Goal: Information Seeking & Learning: Compare options

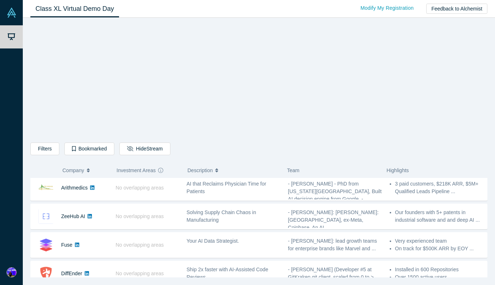
scroll to position [289, 0]
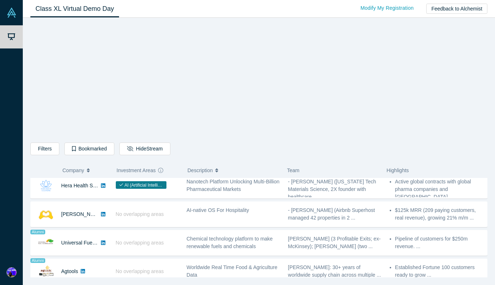
click at [266, 211] on div "Donkit AI No overlapping areas Secure context engineering agent for instant, ac…" at bounding box center [258, 142] width 457 height 683
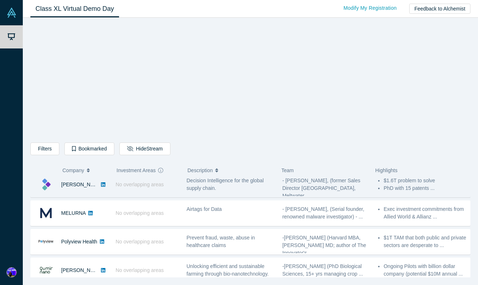
scroll to position [0, 0]
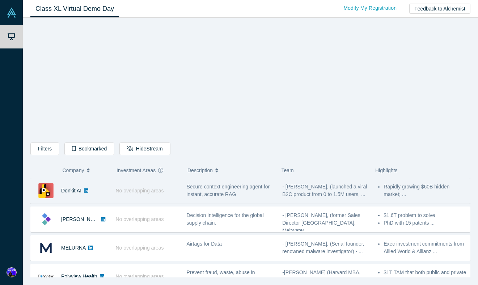
click at [174, 196] on div "No overlapping areas" at bounding box center [147, 190] width 71 height 25
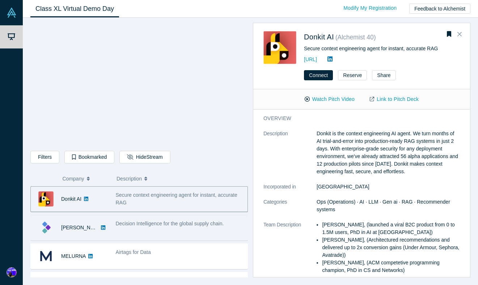
click at [135, 220] on div "Decision Intelligence for the global supply chain." at bounding box center [180, 224] width 128 height 8
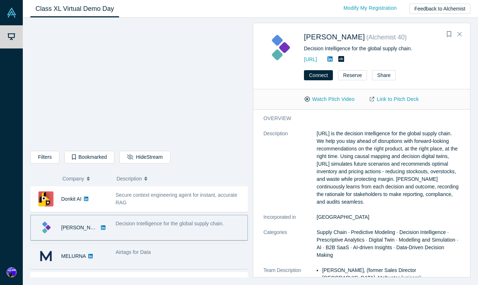
click at [180, 257] on div "Airtags for Data" at bounding box center [180, 256] width 136 height 23
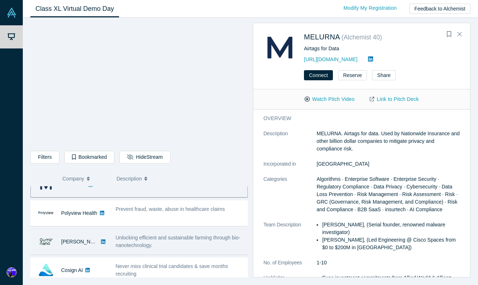
scroll to position [63, 0]
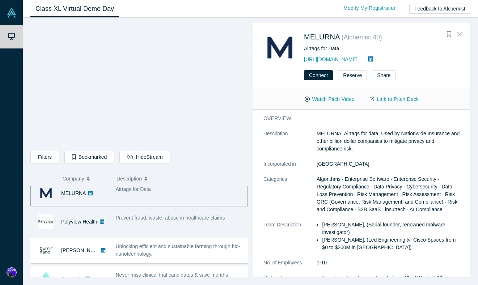
click at [217, 223] on div "Prevent fraud, waste, abuse in healthcare claims" at bounding box center [180, 222] width 136 height 23
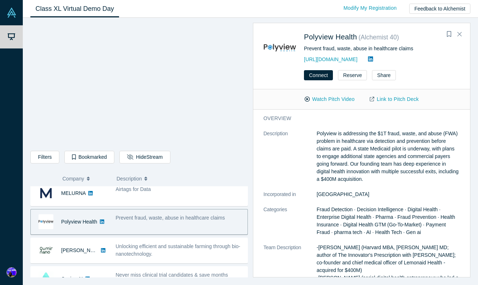
click at [213, 222] on div "Prevent fraud, waste, abuse in healthcare claims" at bounding box center [180, 222] width 136 height 23
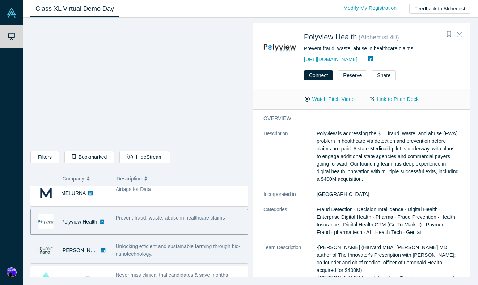
click at [225, 255] on div "Unlocking efficient and sustainable farming through bio-nanotechnology." at bounding box center [180, 250] width 128 height 15
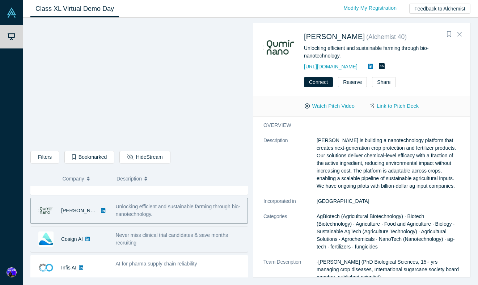
scroll to position [103, 0]
click at [219, 233] on span "Never miss clinical trial candidates & save months recruiting" at bounding box center [172, 238] width 112 height 13
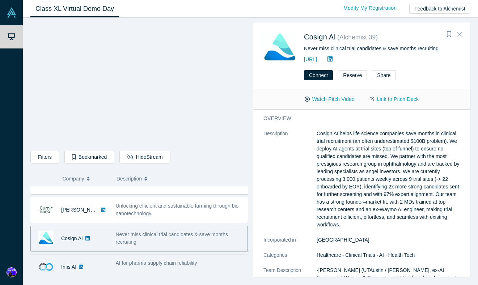
click at [228, 260] on div "AI for pharma supply chain reliability" at bounding box center [180, 263] width 128 height 8
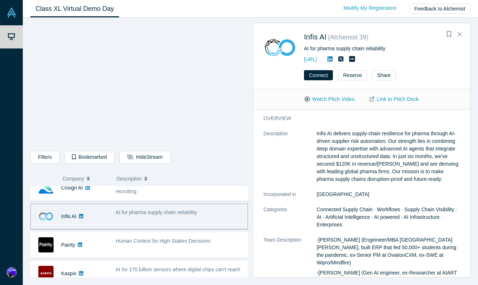
scroll to position [154, 0]
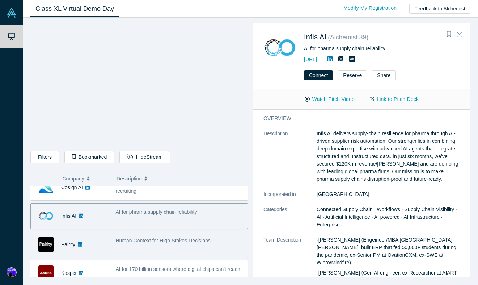
click at [205, 238] on span "Human Context for High-Stakes Decisions" at bounding box center [163, 241] width 95 height 6
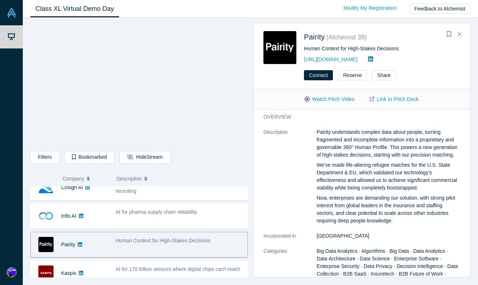
scroll to position [11, 0]
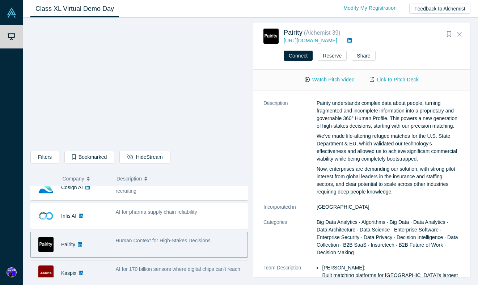
click at [215, 264] on div "AI for 170 billion sensors where digital chips can't reach" at bounding box center [180, 273] width 136 height 23
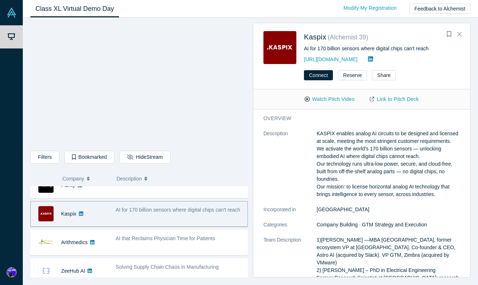
scroll to position [224, 0]
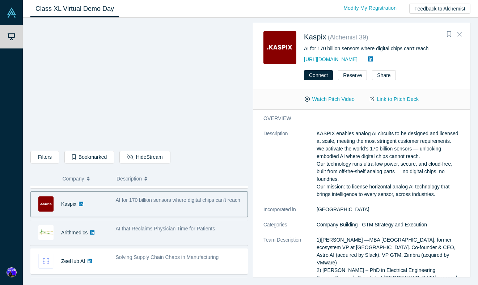
click at [200, 232] on div "AI that Reclaims Physician Time for Patients" at bounding box center [180, 229] width 128 height 8
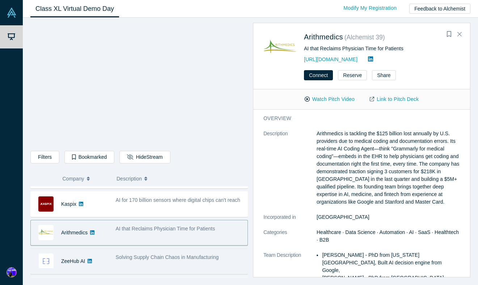
click at [153, 253] on div "Solving Supply Chain Chaos in Manufacturing" at bounding box center [180, 261] width 136 height 23
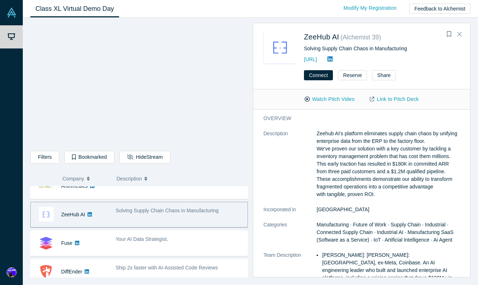
scroll to position [277, 0]
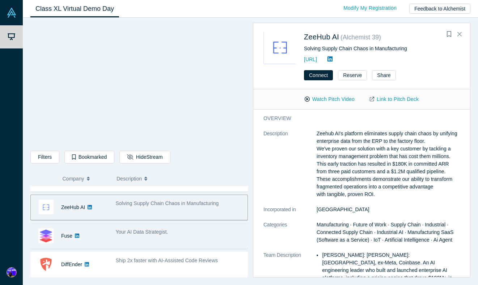
click at [205, 234] on div "Your AI Data Strategist." at bounding box center [180, 232] width 128 height 8
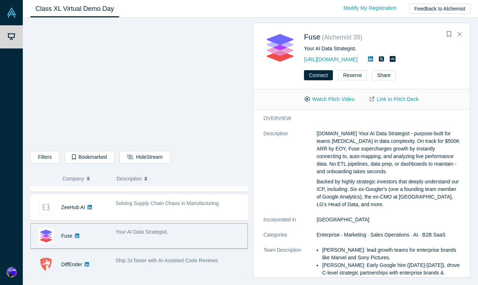
click at [205, 253] on div "DiffEnder No overlapping areas Ship 2x faster with AI-Assisted Code Reviews - […" at bounding box center [138, 265] width 217 height 26
click at [187, 260] on span "Ship 2x faster with AI-Assisted Code Reviews" at bounding box center [167, 261] width 102 height 6
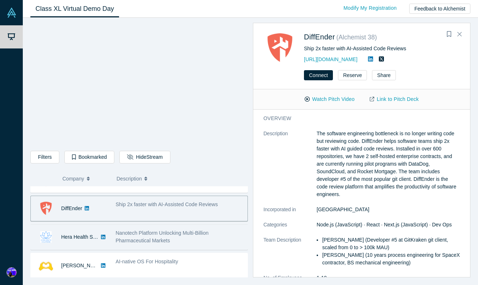
scroll to position [335, 0]
click at [209, 236] on div "Nanotech Platform Unlocking Multi-Billion Pharmaceutical Markets" at bounding box center [180, 235] width 128 height 15
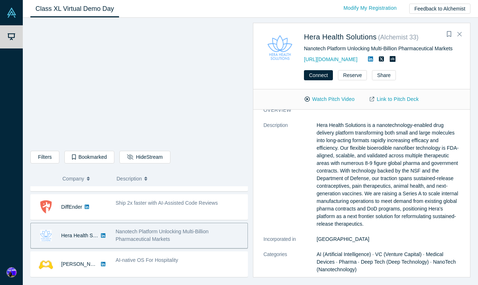
scroll to position [10, 0]
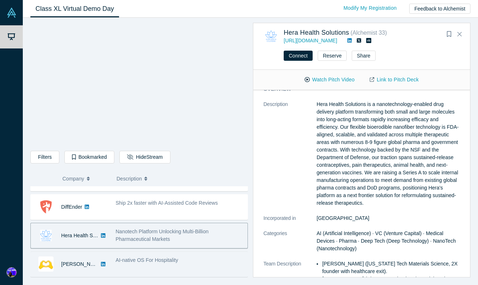
click at [170, 258] on span "AI-native OS For Hospitality" at bounding box center [147, 260] width 63 height 6
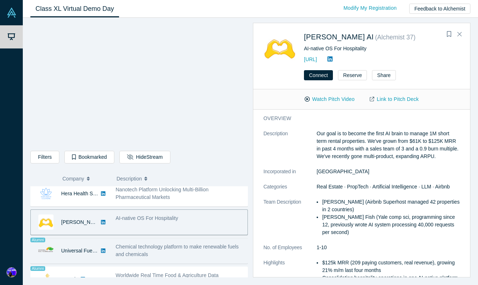
scroll to position [377, 0]
click at [199, 245] on span "Chemical technology platform to make renewable fuels and chemicals" at bounding box center [177, 249] width 123 height 13
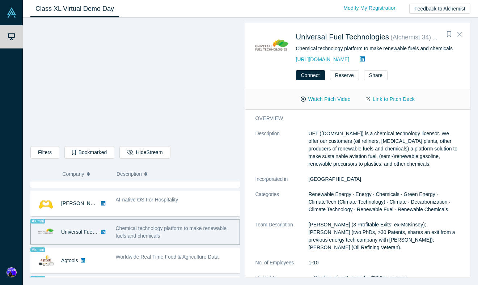
scroll to position [395, 0]
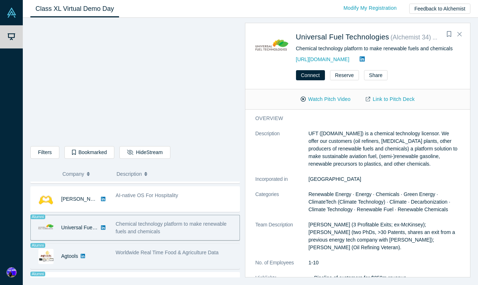
click at [194, 250] on span "Worldwide Real Time Food & Agriculture Data" at bounding box center [167, 253] width 103 height 6
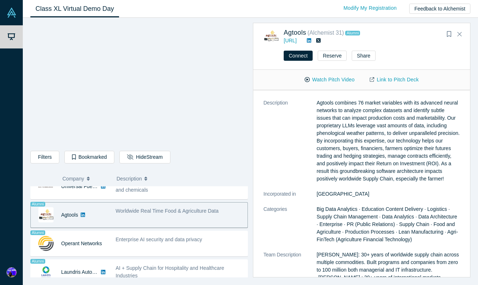
scroll to position [442, 0]
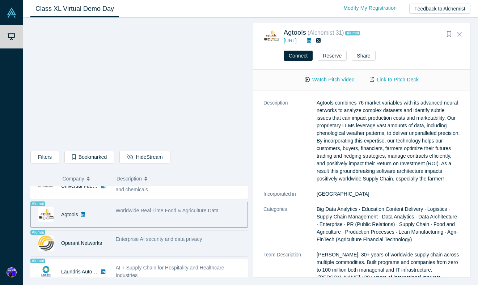
click at [201, 237] on span "Enterprise AI security and data privacy" at bounding box center [159, 239] width 86 height 6
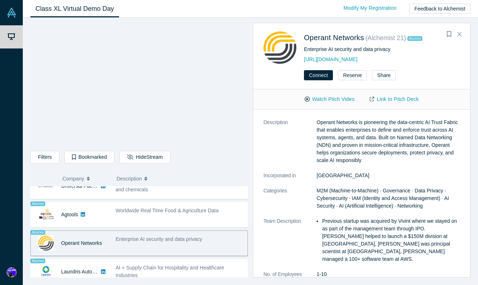
scroll to position [0, 0]
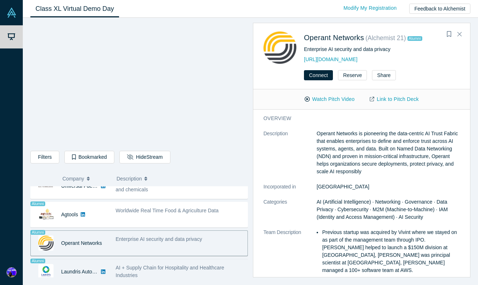
click at [222, 261] on div "AI + Supply Chain for Hospitality and Healthcare Industries" at bounding box center [180, 271] width 136 height 23
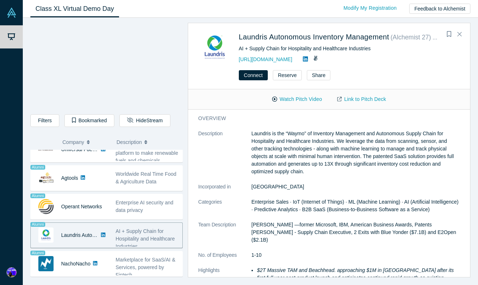
scroll to position [454, 0]
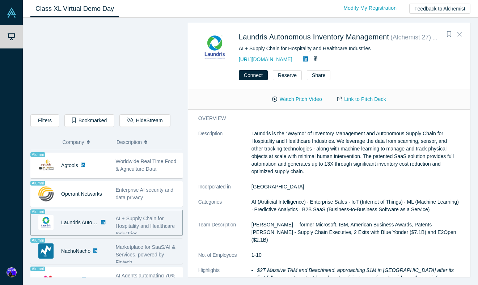
click at [136, 247] on div "Marketplace for SaaS/AI & Services, powered by Fintech" at bounding box center [147, 254] width 63 height 23
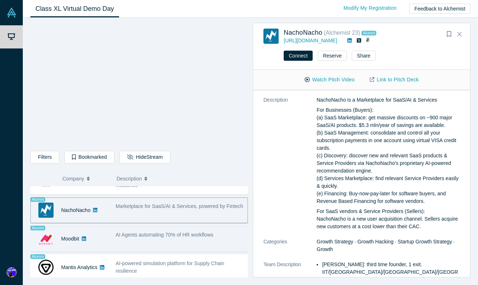
scroll to position [532, 0]
click at [205, 239] on div "AI Agents automating 70% of HR workflows" at bounding box center [180, 238] width 136 height 23
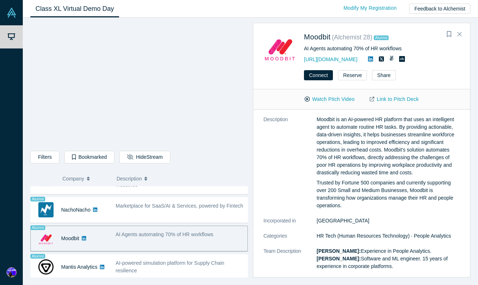
scroll to position [0, 0]
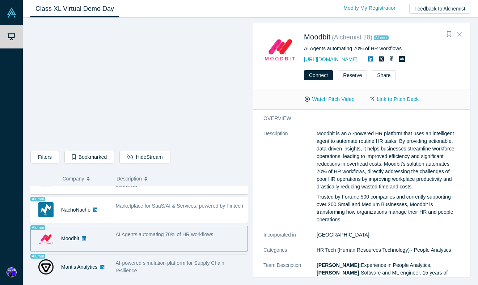
click at [203, 260] on span "AI-powered simulation platform for Supply Chain resilience" at bounding box center [170, 266] width 109 height 13
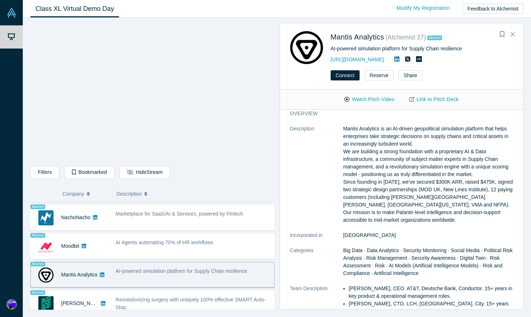
scroll to position [5, 0]
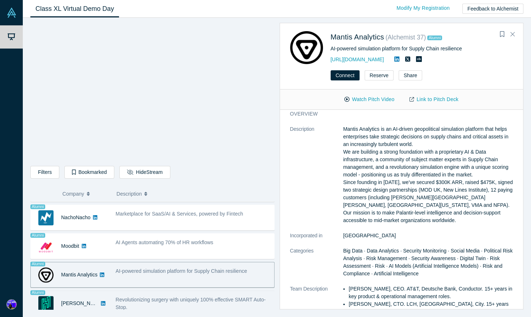
click at [216, 285] on span "Revolutionizing surgery with uniquely 100% effective SMART Auto-Stop." at bounding box center [191, 302] width 150 height 13
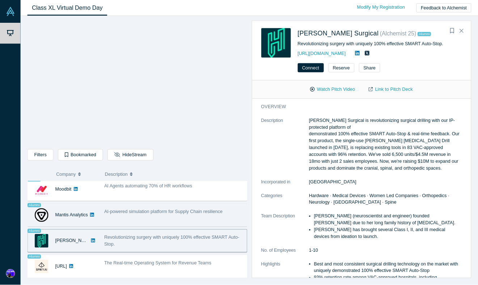
scroll to position [576, 0]
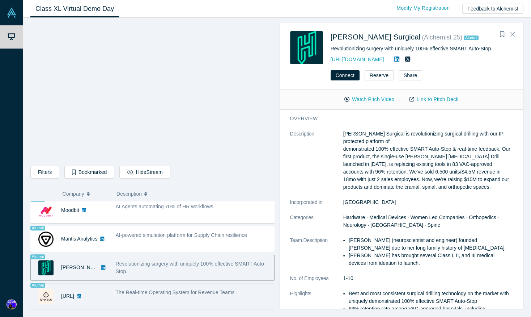
click at [239, 285] on div "The Real-time Operating System for Revenue Teams" at bounding box center [193, 292] width 155 height 8
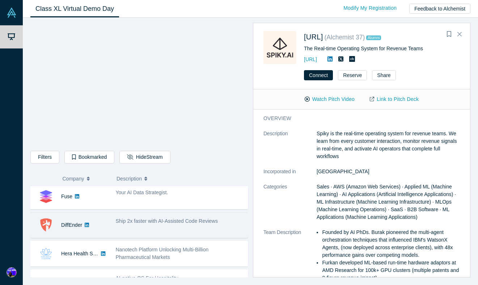
scroll to position [318, 0]
click at [181, 229] on div "Ship 2x faster with AI-Assisted Code Reviews" at bounding box center [180, 224] width 136 height 23
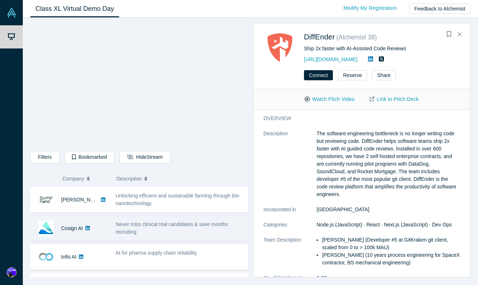
scroll to position [113, 0]
click at [121, 226] on span "Never miss clinical trial candidates & save months recruiting" at bounding box center [172, 228] width 112 height 13
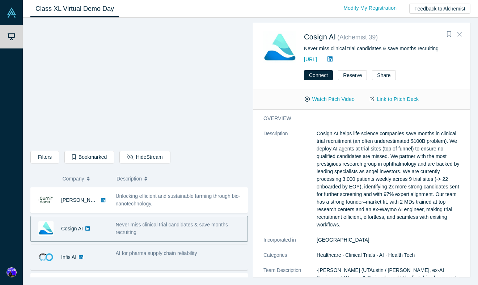
click at [158, 250] on span "AI for pharma supply chain reliability" at bounding box center [156, 253] width 81 height 6
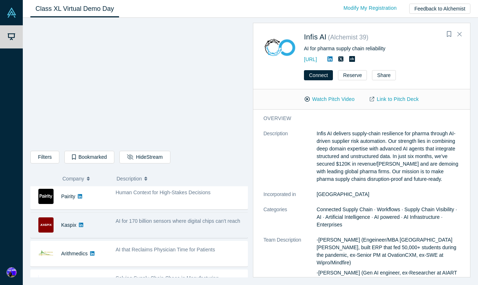
scroll to position [215, 0]
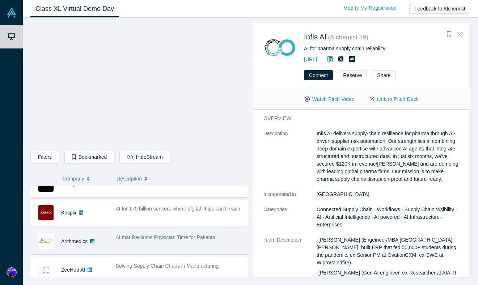
click at [158, 238] on span "AI that Reclaims Physician Time for Patients" at bounding box center [165, 237] width 99 height 6
